Goal: Leave review/rating: Share an evaluation or opinion about a product, service, or content

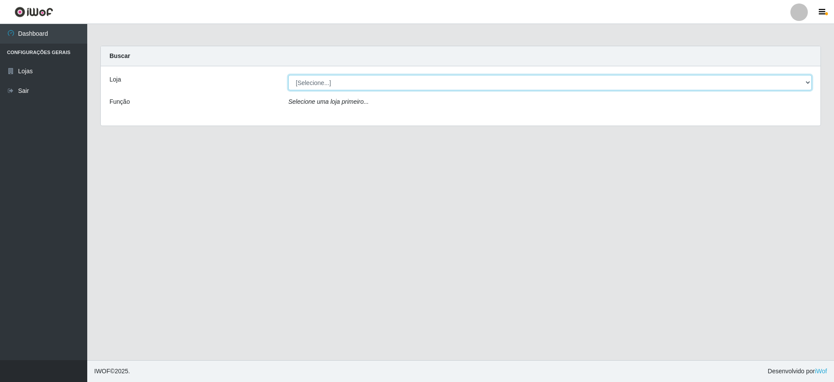
click at [352, 85] on select "[Selecione...] Extrabom - Loja 05 [GEOGRAPHIC_DATA]" at bounding box center [549, 82] width 523 height 15
select select "494"
click at [288, 75] on select "[Selecione...] Extrabom - Loja 05 [GEOGRAPHIC_DATA]" at bounding box center [549, 82] width 523 height 15
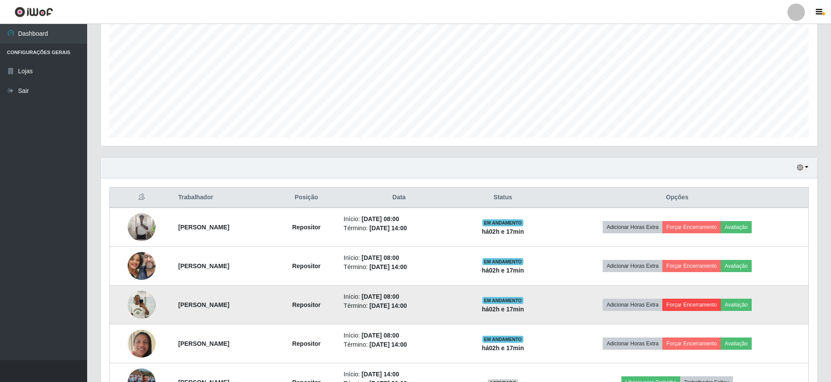
scroll to position [236, 0]
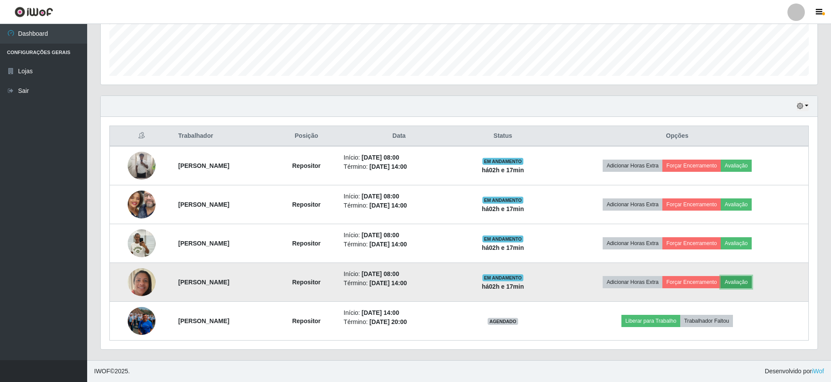
click at [752, 279] on button "Avaliação" at bounding box center [736, 282] width 31 height 12
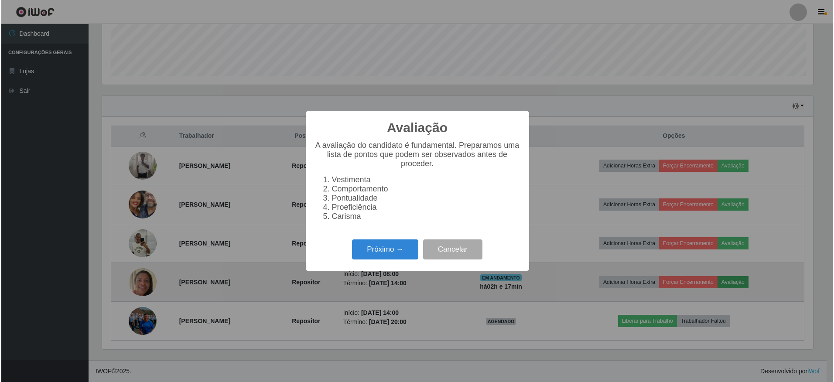
scroll to position [181, 713]
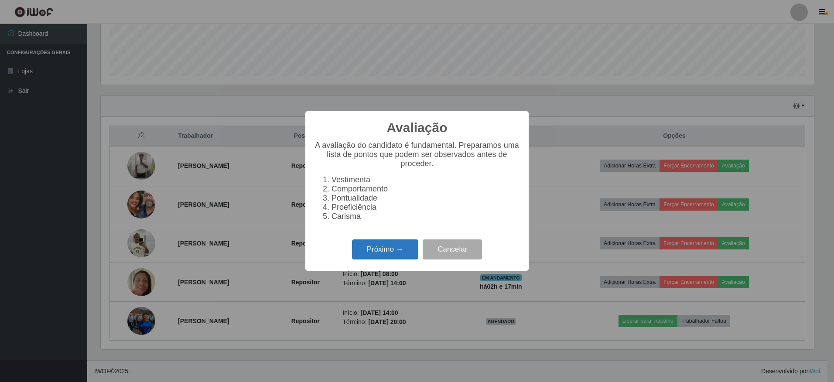
click at [392, 257] on button "Próximo →" at bounding box center [385, 249] width 66 height 20
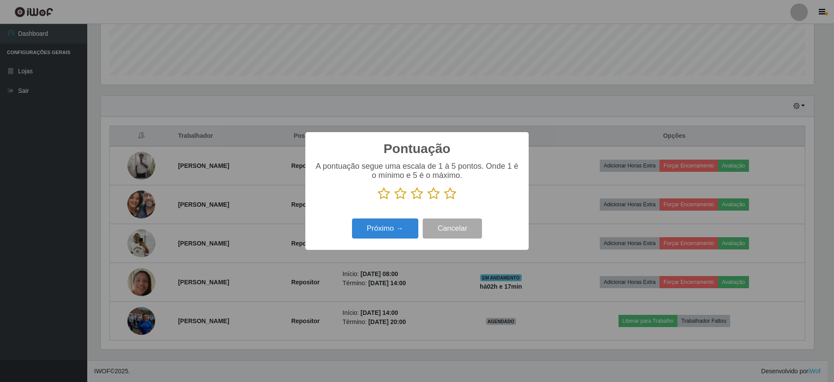
scroll to position [435821, 435289]
click at [450, 195] on icon at bounding box center [450, 193] width 12 height 13
click at [444, 200] on input "radio" at bounding box center [444, 200] width 0 height 0
click at [401, 229] on button "Próximo →" at bounding box center [385, 228] width 66 height 20
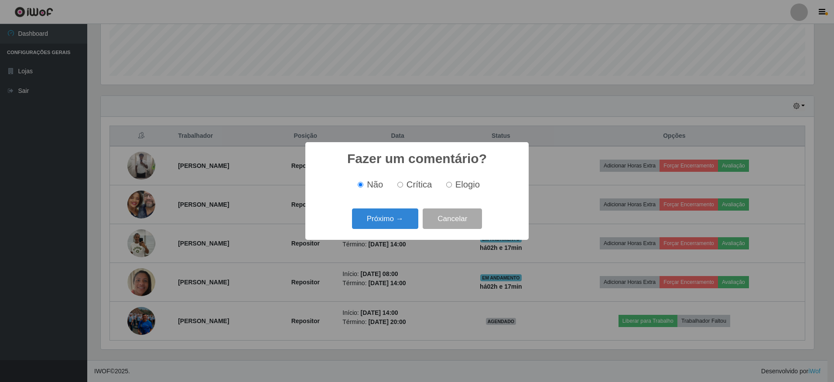
click at [446, 187] on input "Elogio" at bounding box center [449, 185] width 6 height 6
radio input "true"
click at [394, 220] on button "Próximo →" at bounding box center [385, 218] width 66 height 20
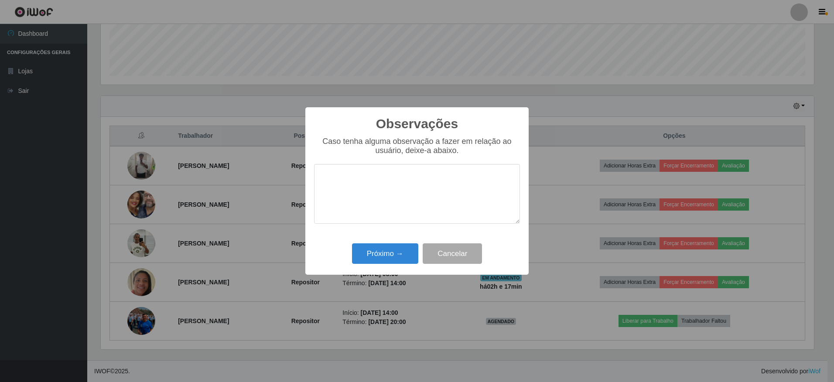
click at [412, 175] on textarea at bounding box center [417, 194] width 206 height 60
type textarea "c"
type textarea "Colabo"
click at [471, 254] on button "Cancelar" at bounding box center [451, 253] width 59 height 20
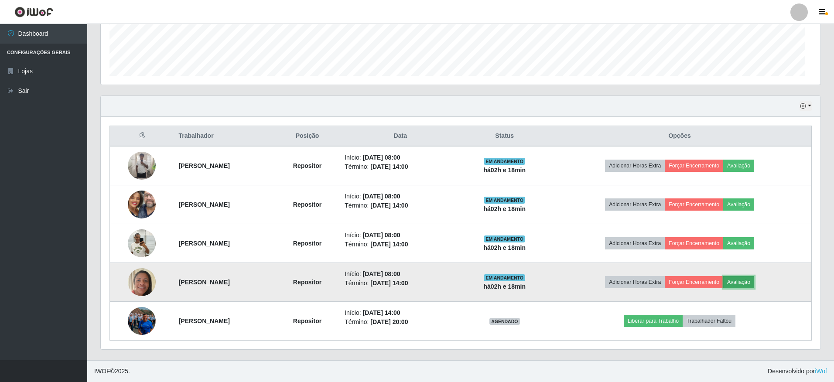
scroll to position [181, 717]
click at [752, 280] on button "Avaliação" at bounding box center [736, 282] width 31 height 12
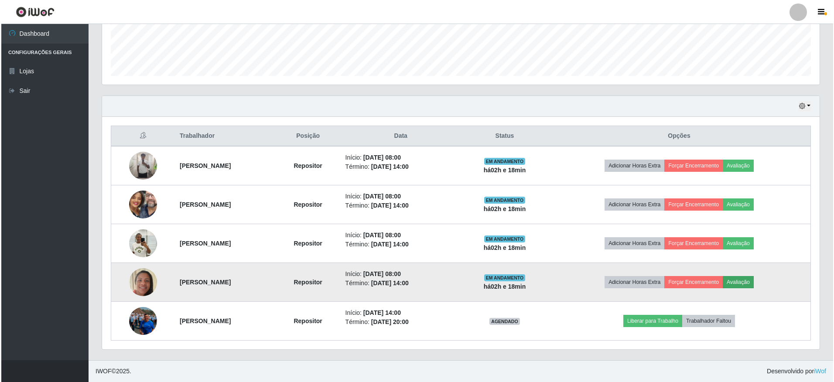
scroll to position [181, 713]
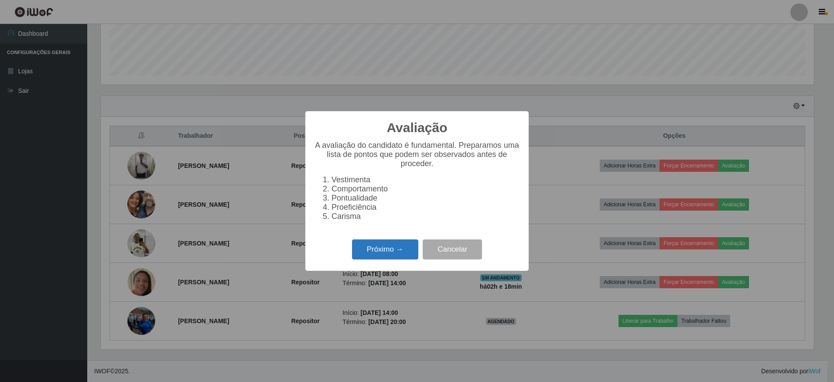
click at [373, 252] on button "Próximo →" at bounding box center [385, 249] width 66 height 20
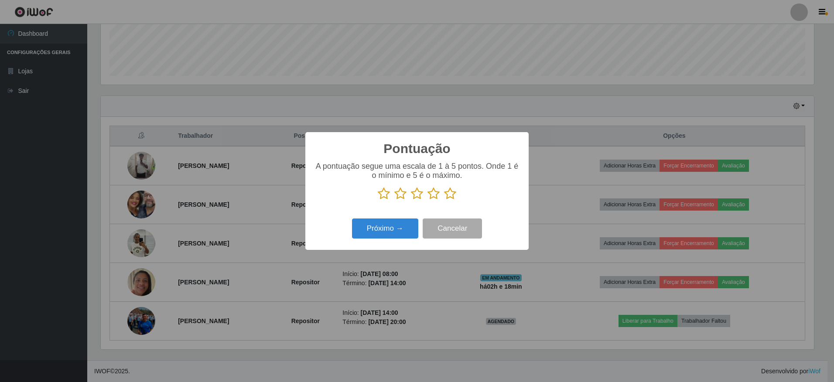
scroll to position [435821, 435289]
click at [446, 193] on icon at bounding box center [450, 193] width 12 height 13
click at [444, 200] on input "radio" at bounding box center [444, 200] width 0 height 0
click at [383, 232] on button "Próximo →" at bounding box center [385, 228] width 66 height 20
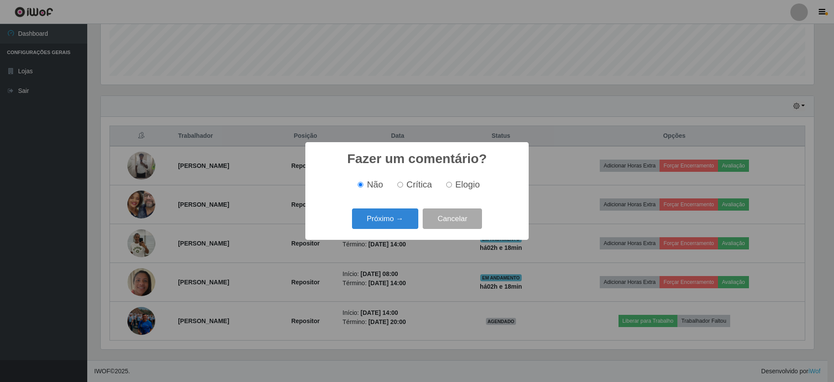
click at [451, 184] on label "Elogio" at bounding box center [461, 185] width 37 height 10
click at [451, 184] on input "Elogio" at bounding box center [449, 185] width 6 height 6
radio input "true"
click at [406, 215] on button "Próximo →" at bounding box center [385, 218] width 66 height 20
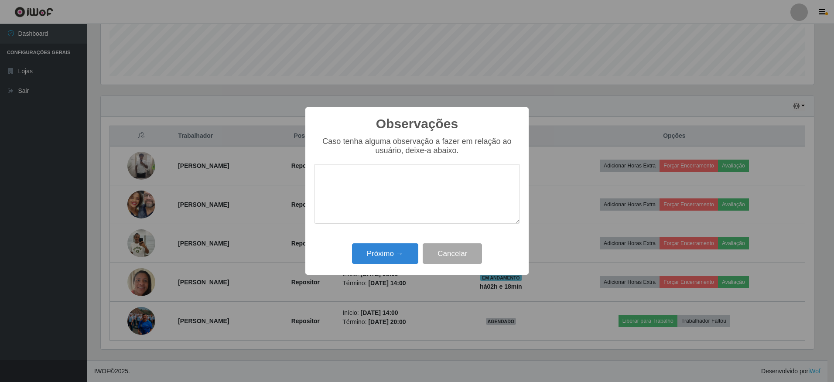
click at [399, 204] on textarea at bounding box center [417, 194] width 206 height 60
click at [391, 190] on textarea "Colaboradora passou mal e foi necessário ser liberada com urgencia" at bounding box center [417, 194] width 206 height 60
click at [471, 204] on textarea "Colaboradora passou mal e foi necessário ser liberada com urgéncia" at bounding box center [417, 194] width 206 height 60
click at [393, 191] on textarea "Colaboradora passou mal e foi necessário ser liberada com urgéncia" at bounding box center [417, 194] width 206 height 60
click at [379, 191] on textarea "Colaboradora passou mal e foi necessário ser liberada com urgncia" at bounding box center [417, 194] width 206 height 60
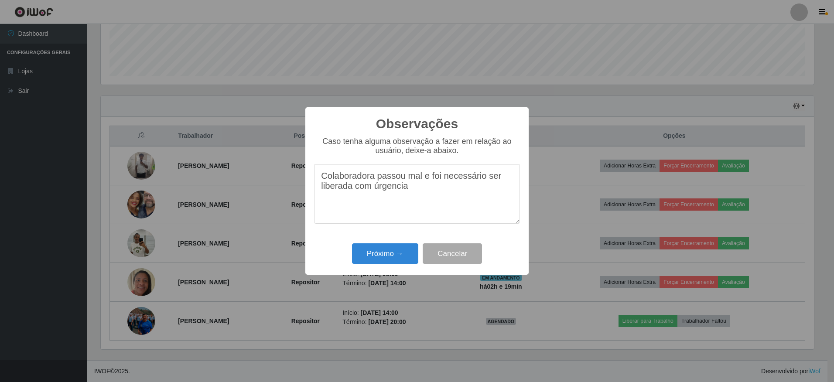
click at [391, 191] on textarea "Colaboradora passou mal e foi necessário ser liberada com úrgencia" at bounding box center [417, 194] width 206 height 60
click at [417, 194] on textarea "Colaboradora passou mal e foi necessário ser liberada com úrgencia" at bounding box center [417, 194] width 206 height 60
type textarea "Colaboradora passou mal e foi necessário ser liberada com urgência. por fim, ót…"
click at [406, 256] on button "Próximo →" at bounding box center [385, 253] width 66 height 20
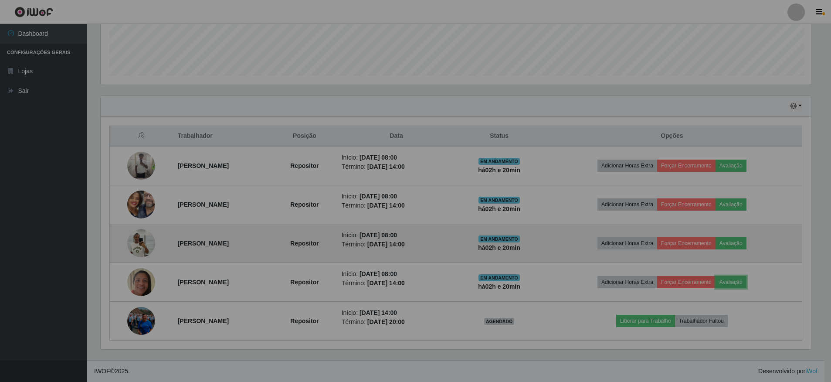
scroll to position [181, 717]
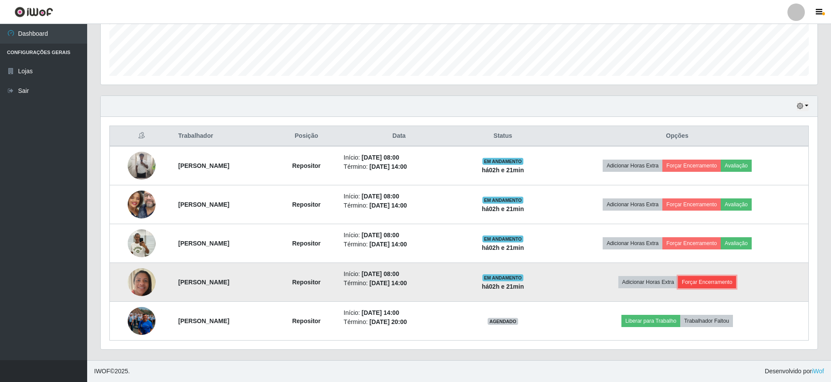
click at [711, 282] on button "Forçar Encerramento" at bounding box center [707, 282] width 58 height 12
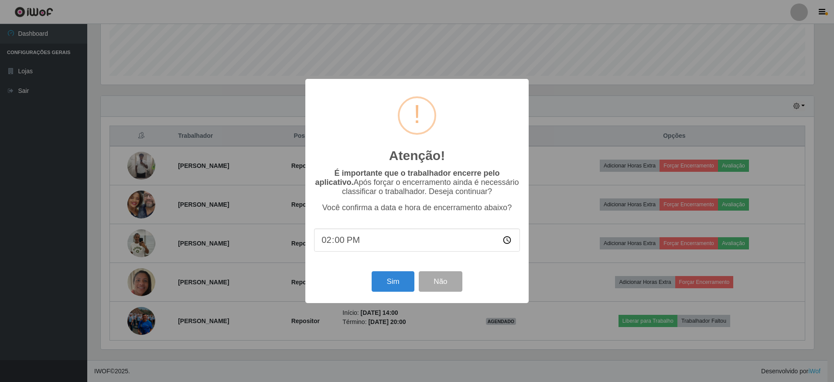
click at [363, 246] on input "14:00" at bounding box center [417, 239] width 206 height 23
click at [332, 245] on input "14:00" at bounding box center [417, 239] width 206 height 23
click at [327, 245] on input "14:00" at bounding box center [417, 239] width 206 height 23
click at [326, 245] on input "14:00" at bounding box center [417, 239] width 206 height 23
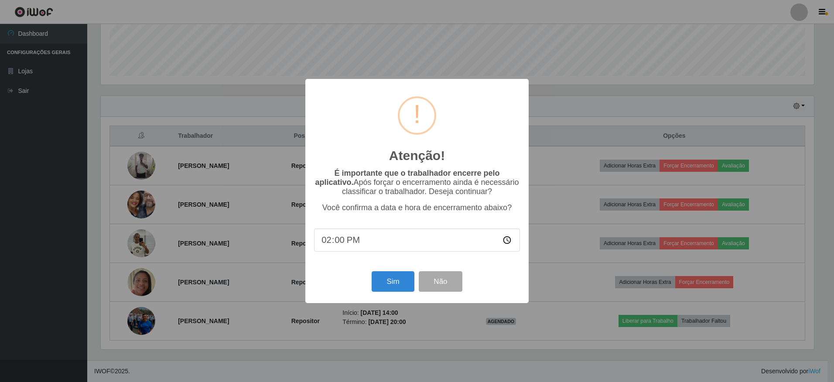
click at [504, 243] on input "14:00" at bounding box center [417, 239] width 206 height 23
click at [402, 250] on input "14:00" at bounding box center [417, 239] width 206 height 23
click at [329, 245] on input "14:00" at bounding box center [417, 239] width 206 height 23
click at [502, 243] on input "14:00" at bounding box center [417, 239] width 206 height 23
type input "10:23"
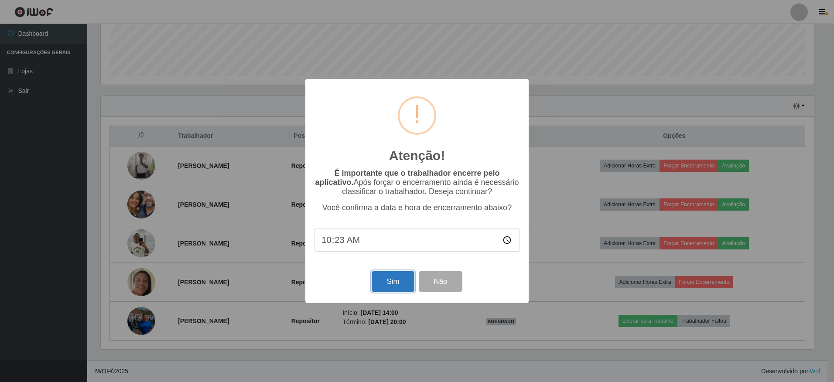
drag, startPoint x: 396, startPoint y: 290, endPoint x: 382, endPoint y: 276, distance: 19.1
click at [395, 289] on button "Sim" at bounding box center [392, 281] width 42 height 20
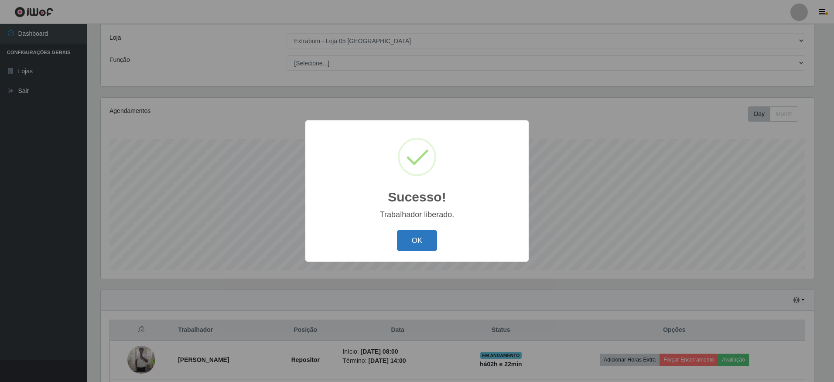
click at [419, 242] on button "OK" at bounding box center [417, 240] width 41 height 20
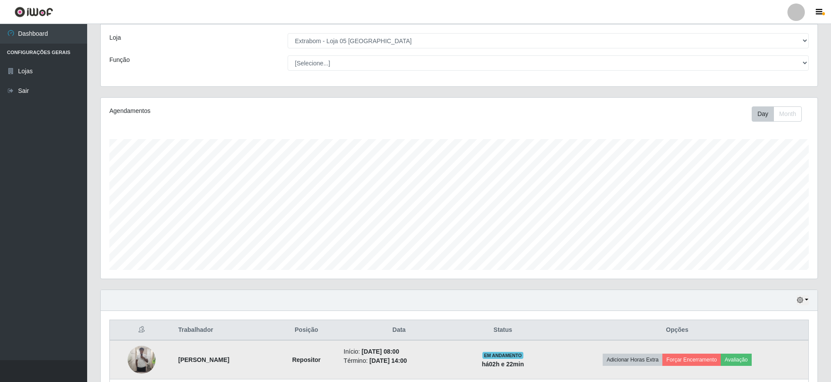
scroll to position [197, 0]
